Goal: Find specific page/section: Find specific page/section

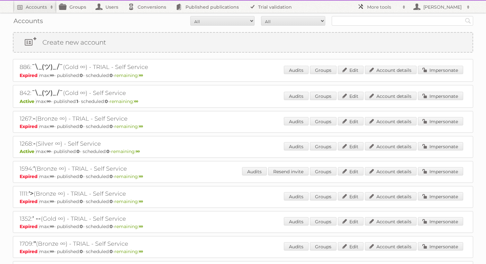
click at [374, 2] on link "More tools" at bounding box center [381, 7] width 55 height 12
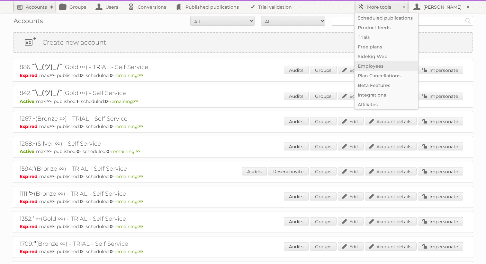
click at [372, 69] on link "Employees" at bounding box center [386, 66] width 64 height 10
